Goal: Task Accomplishment & Management: Use online tool/utility

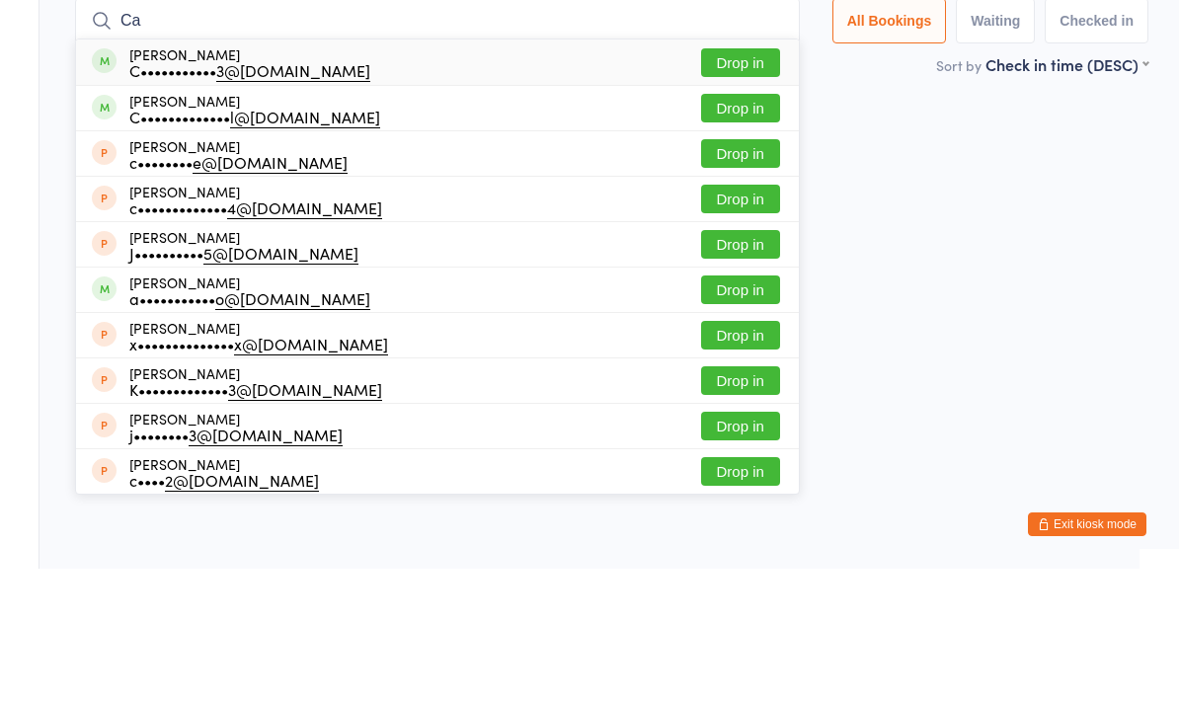
type input "Ca"
click at [750, 226] on button "Drop in" at bounding box center [740, 240] width 79 height 29
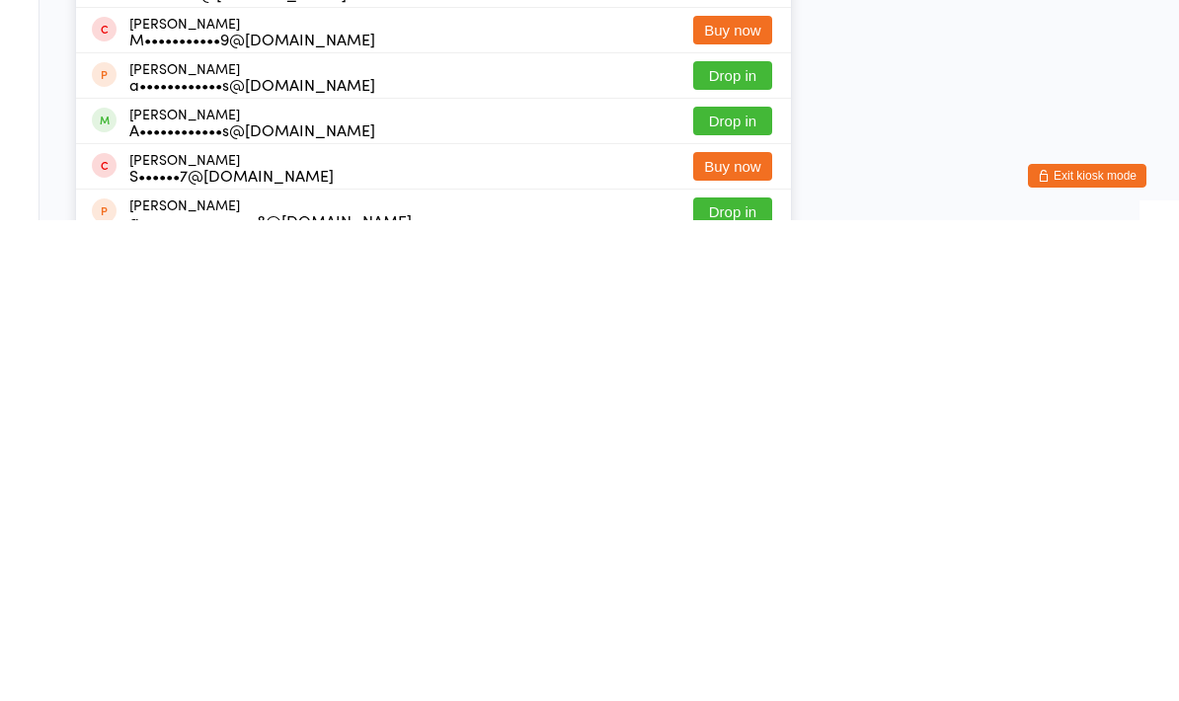
scroll to position [7, 0]
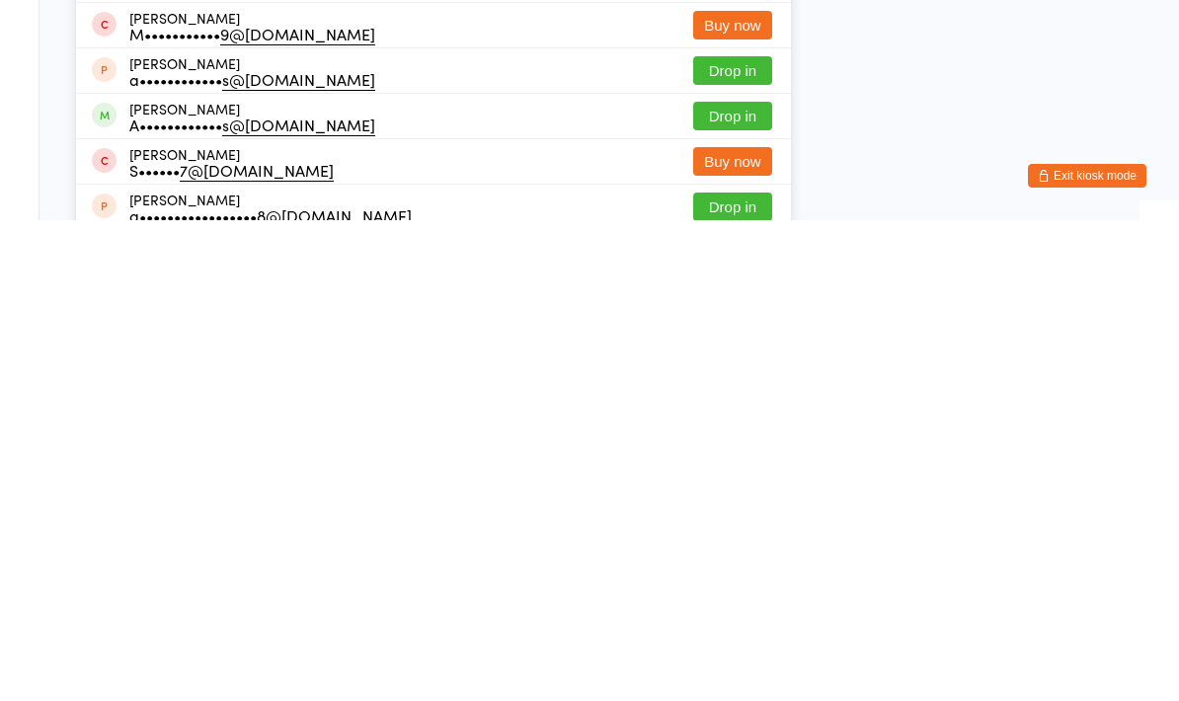
type input "Adri"
click at [696, 583] on button "Drop in" at bounding box center [732, 597] width 79 height 29
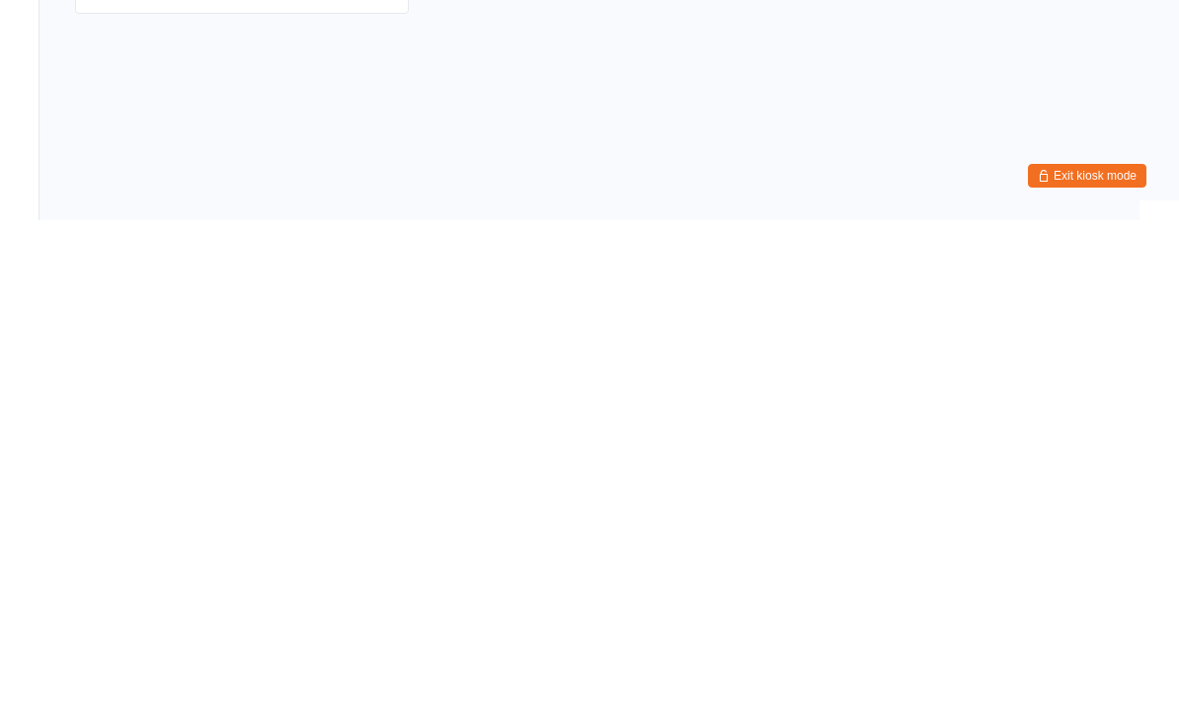
scroll to position [0, 0]
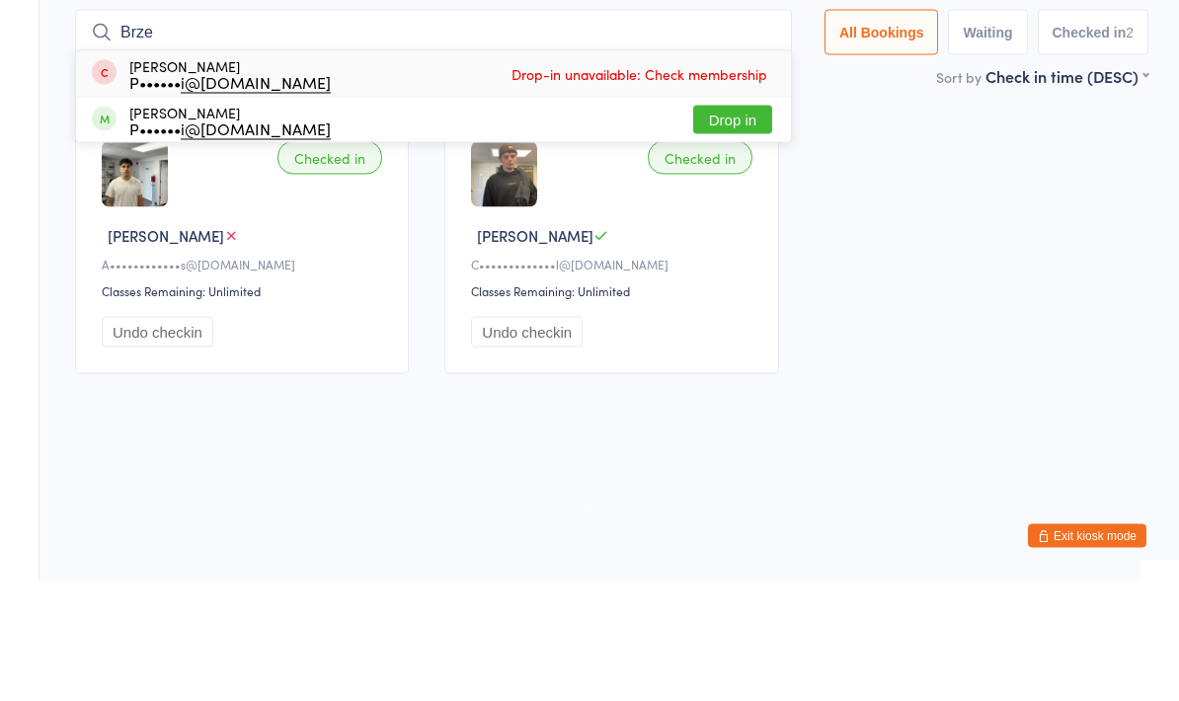
type input "Brze"
click at [698, 226] on button "Drop in" at bounding box center [732, 240] width 79 height 29
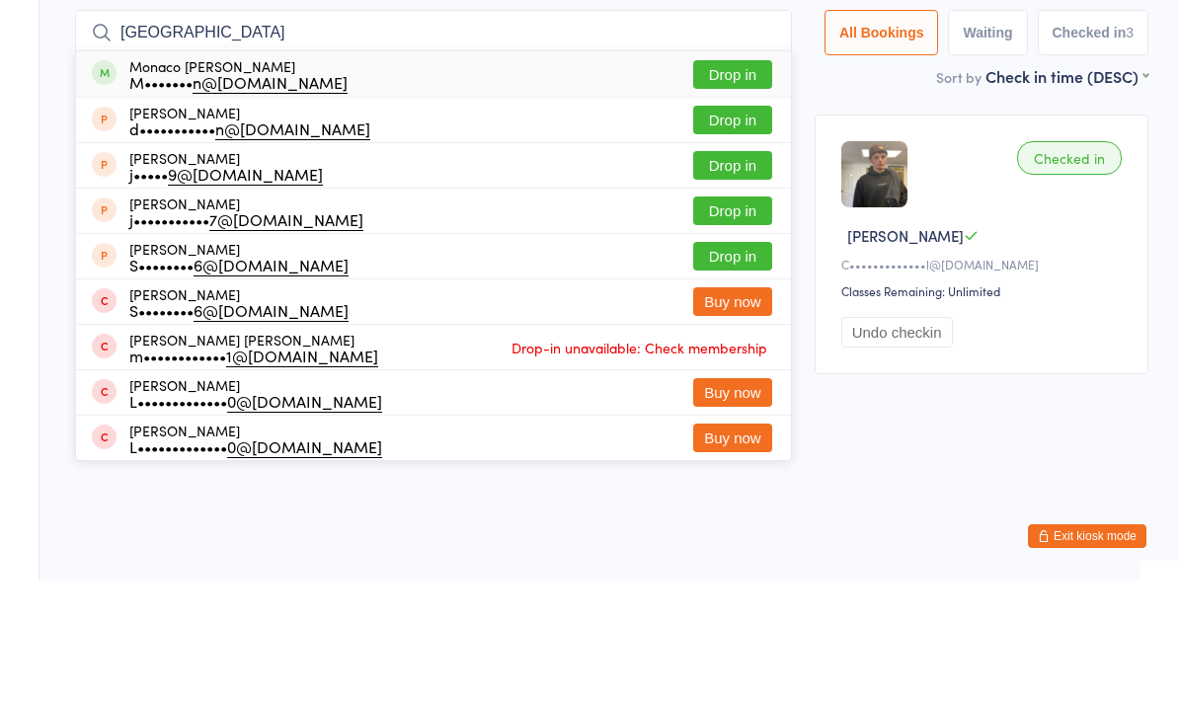
type input "[GEOGRAPHIC_DATA]"
click at [718, 181] on button "Drop in" at bounding box center [732, 195] width 79 height 29
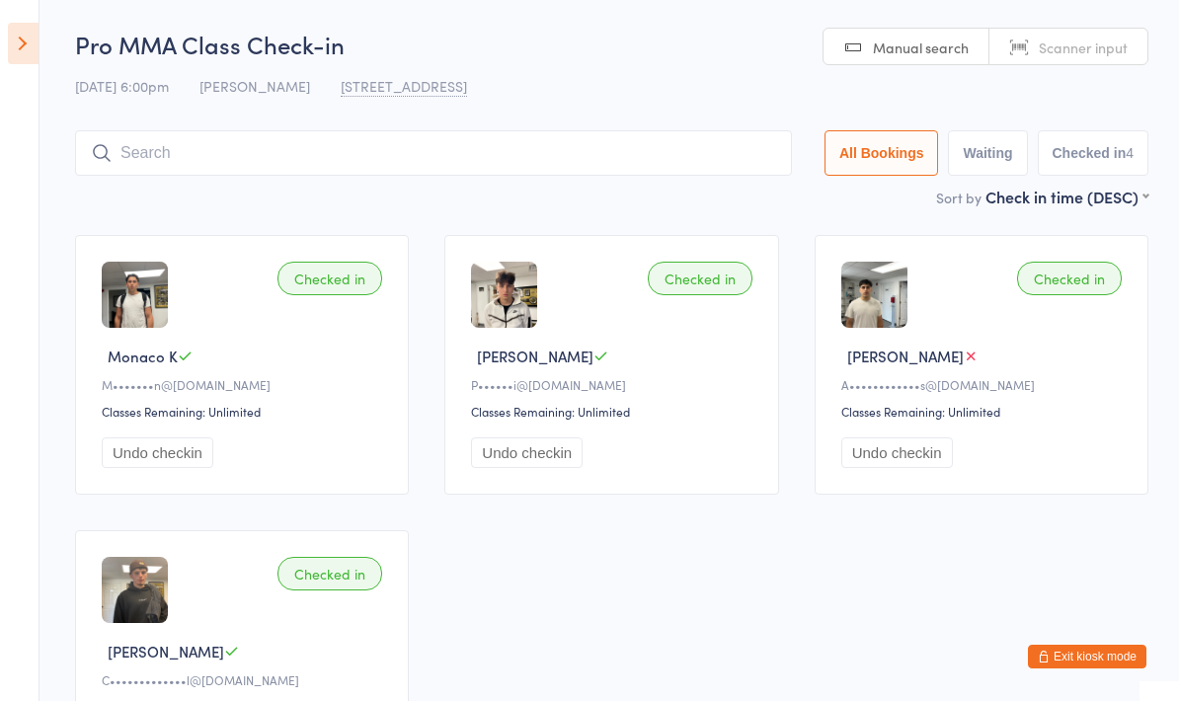
click at [303, 150] on input "search" at bounding box center [433, 152] width 717 height 45
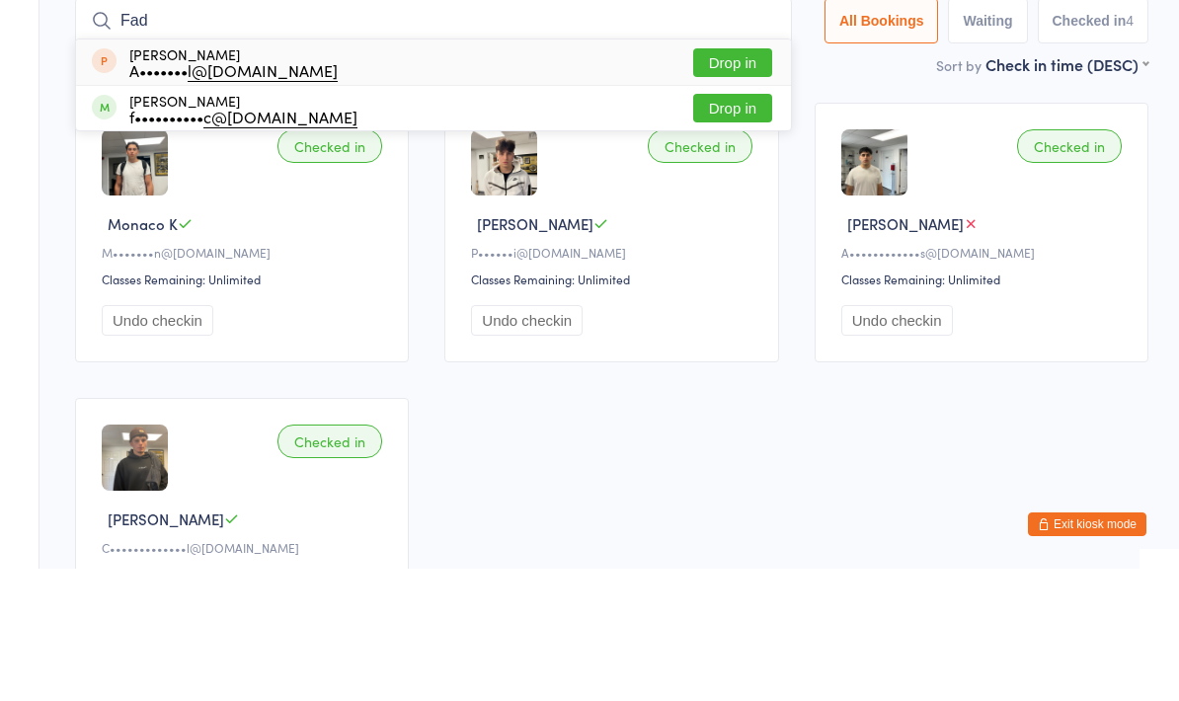
type input "Fad"
click at [701, 226] on button "Drop in" at bounding box center [732, 240] width 79 height 29
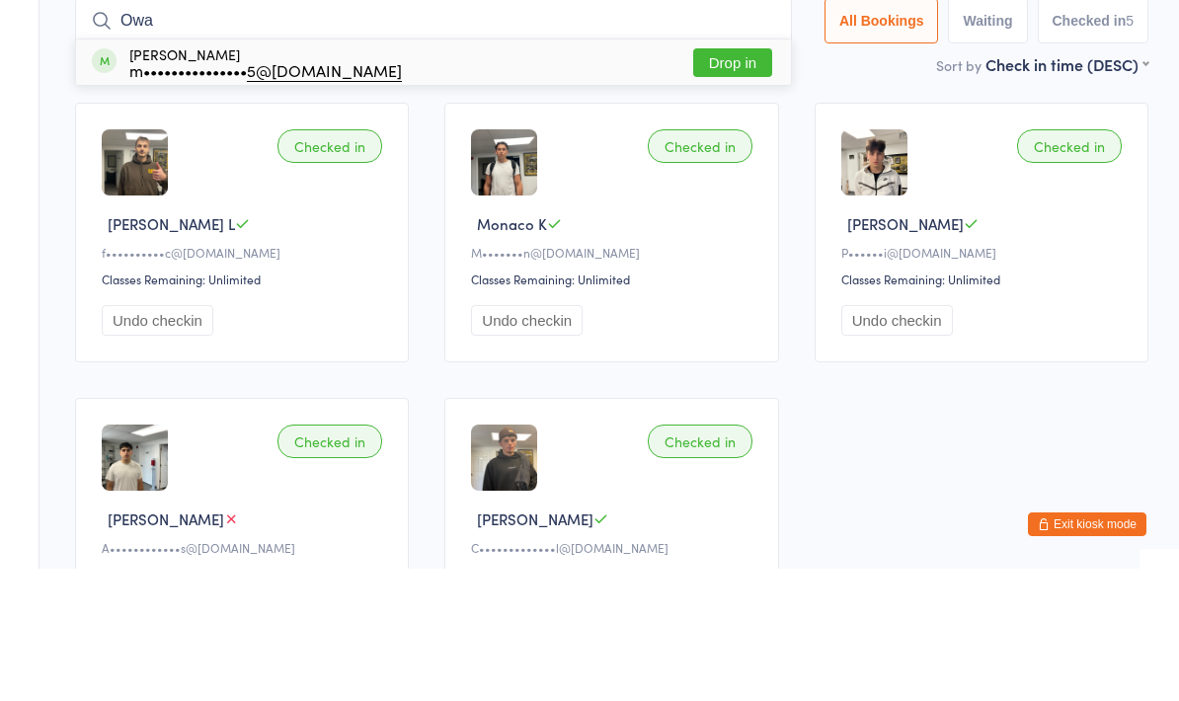
type input "Owa"
click at [693, 181] on button "Drop in" at bounding box center [732, 195] width 79 height 29
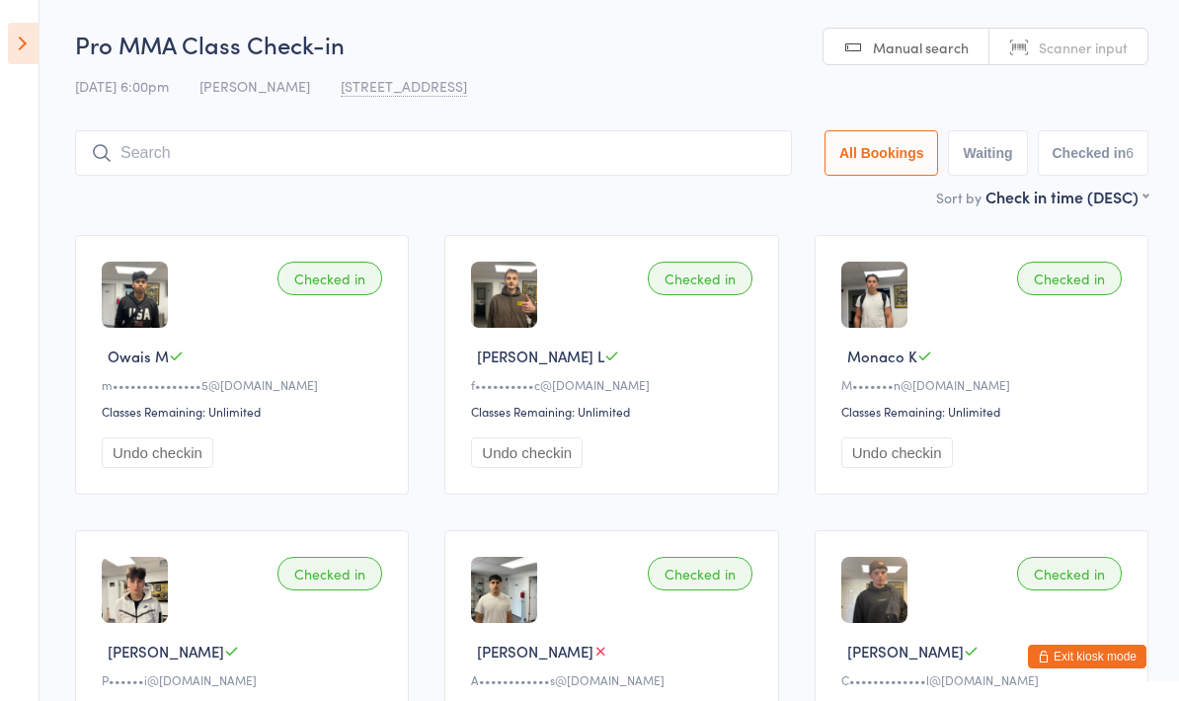
click at [26, 50] on icon at bounding box center [23, 43] width 31 height 41
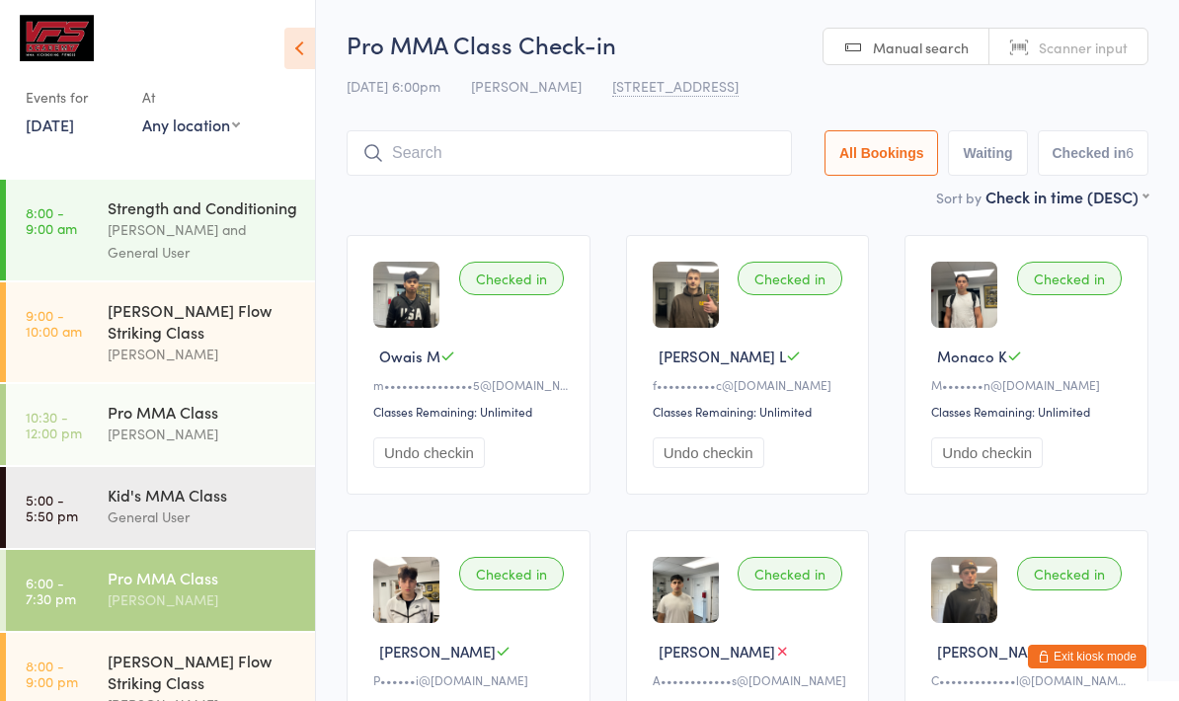
click at [127, 667] on div "[PERSON_NAME] Flow Striking Class" at bounding box center [203, 671] width 191 height 43
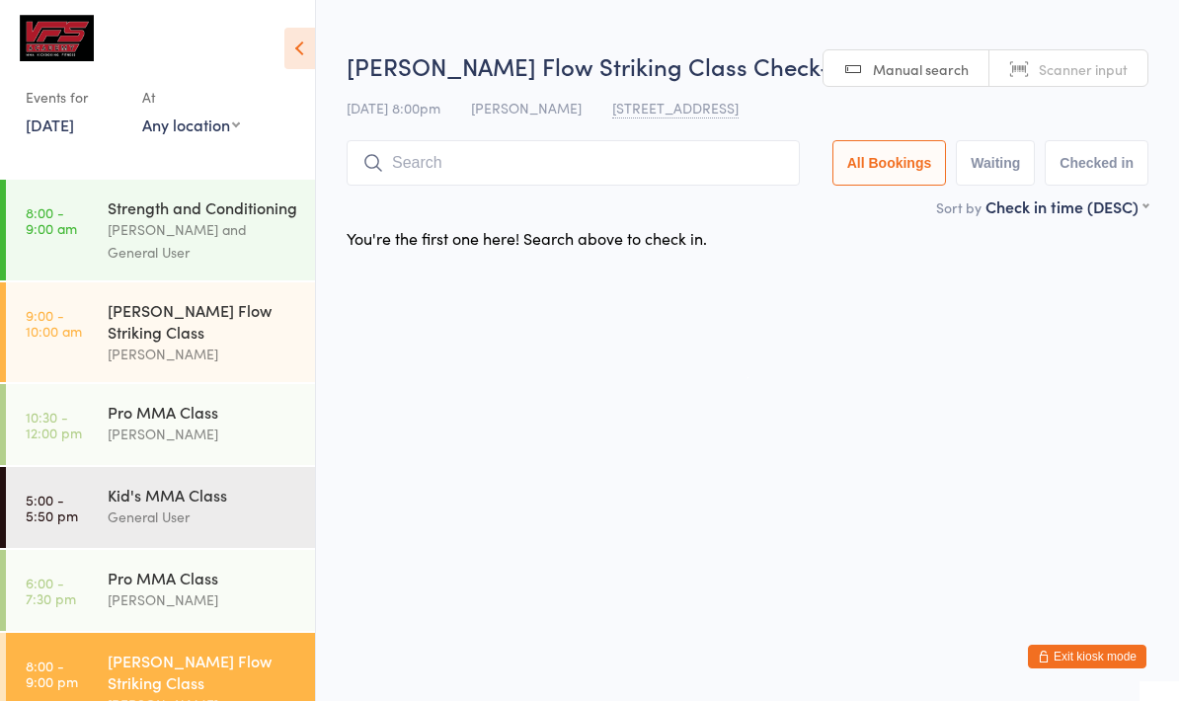
click at [301, 54] on icon at bounding box center [299, 48] width 31 height 41
